Goal: Information Seeking & Learning: Check status

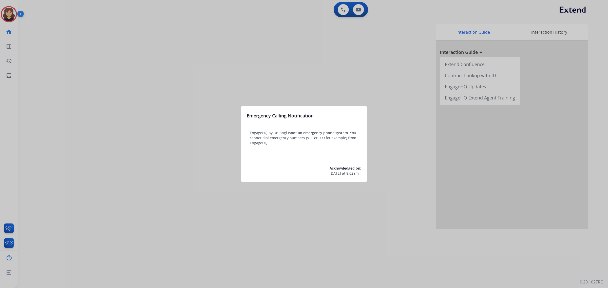
click at [7, 77] on div at bounding box center [304, 144] width 608 height 288
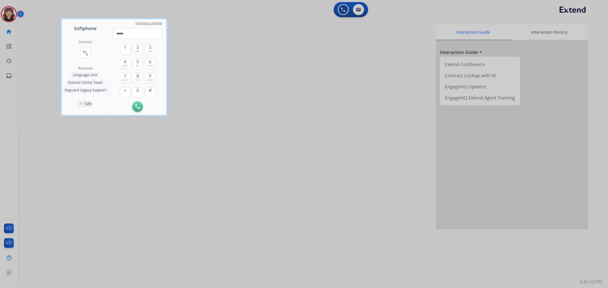
click at [9, 76] on div at bounding box center [304, 144] width 608 height 288
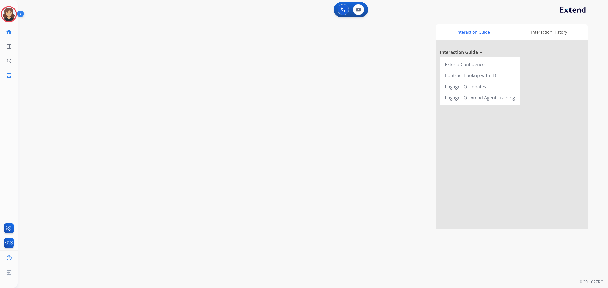
click at [9, 76] on mat-icon "inbox" at bounding box center [9, 76] width 6 height 6
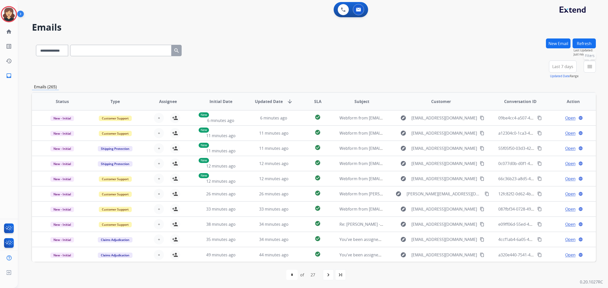
click at [587, 67] on mat-icon "menu" at bounding box center [589, 67] width 6 height 6
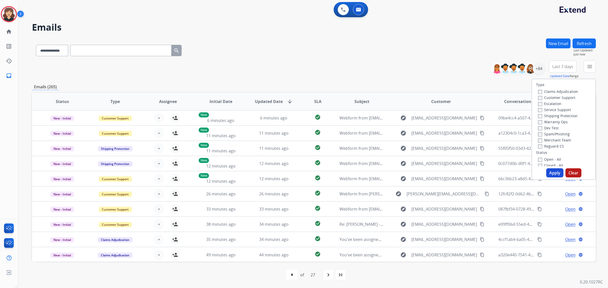
click at [538, 107] on label "Service Support" at bounding box center [554, 109] width 33 height 5
click at [538, 162] on div "Closed - All" at bounding box center [564, 165] width 53 height 6
click at [551, 174] on button "Apply" at bounding box center [554, 172] width 17 height 9
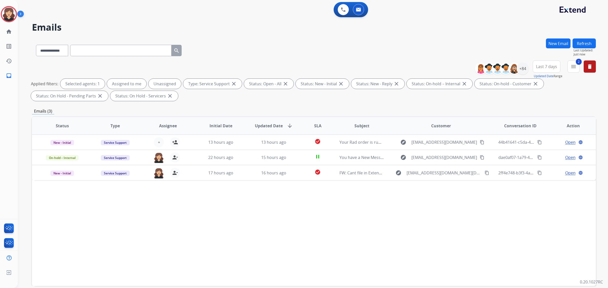
click at [303, 208] on div "Status Type Assignee Initial Date Updated Date arrow_downward SLA Subject Custo…" at bounding box center [314, 201] width 564 height 170
click at [573, 66] on mat-icon "menu" at bounding box center [573, 67] width 6 height 6
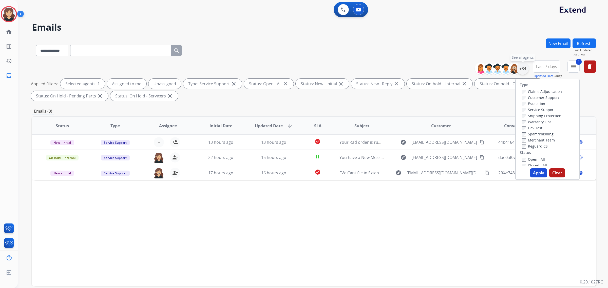
click at [521, 71] on div "+84" at bounding box center [522, 69] width 12 height 12
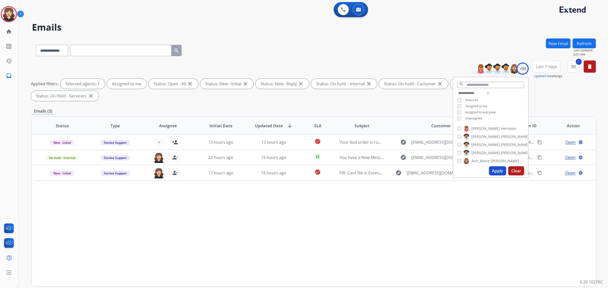
click at [494, 174] on button "Apply" at bounding box center [497, 170] width 17 height 9
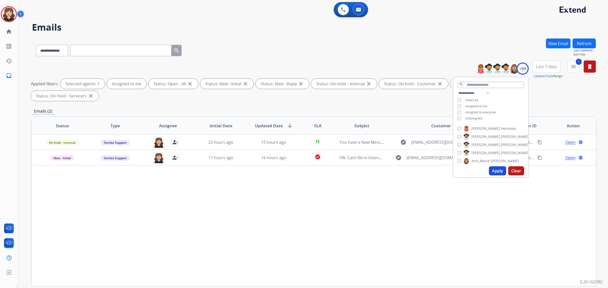
click at [413, 178] on div "Status Type Assignee Initial Date Updated Date arrow_downward SLA Subject Custo…" at bounding box center [314, 201] width 564 height 170
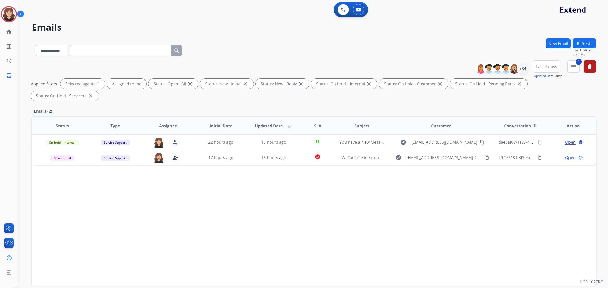
click at [542, 67] on span "Last 7 days" at bounding box center [546, 67] width 21 height 2
click at [543, 127] on div "Last 90 days" at bounding box center [545, 128] width 28 height 8
